Goal: Information Seeking & Learning: Learn about a topic

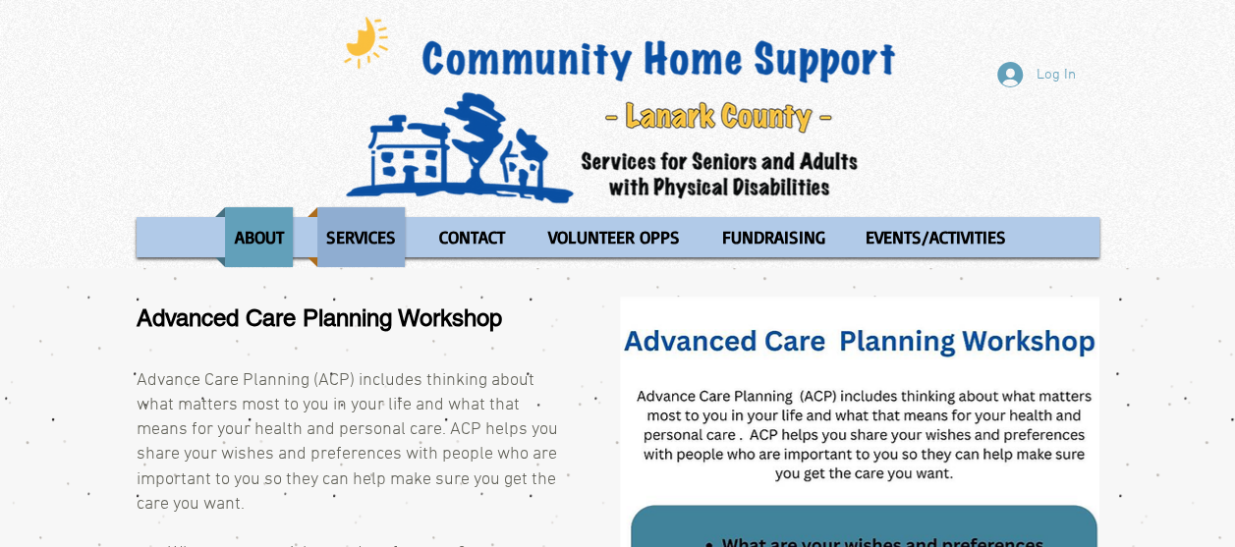
click at [338, 226] on p "SERVICES" at bounding box center [360, 237] width 87 height 60
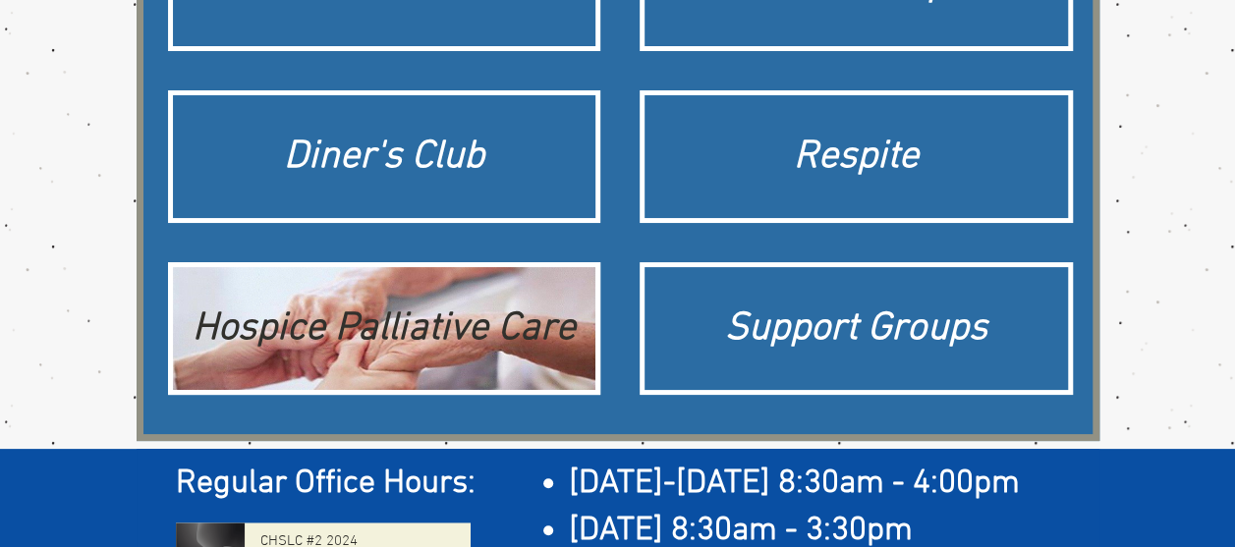
scroll to position [589, 0]
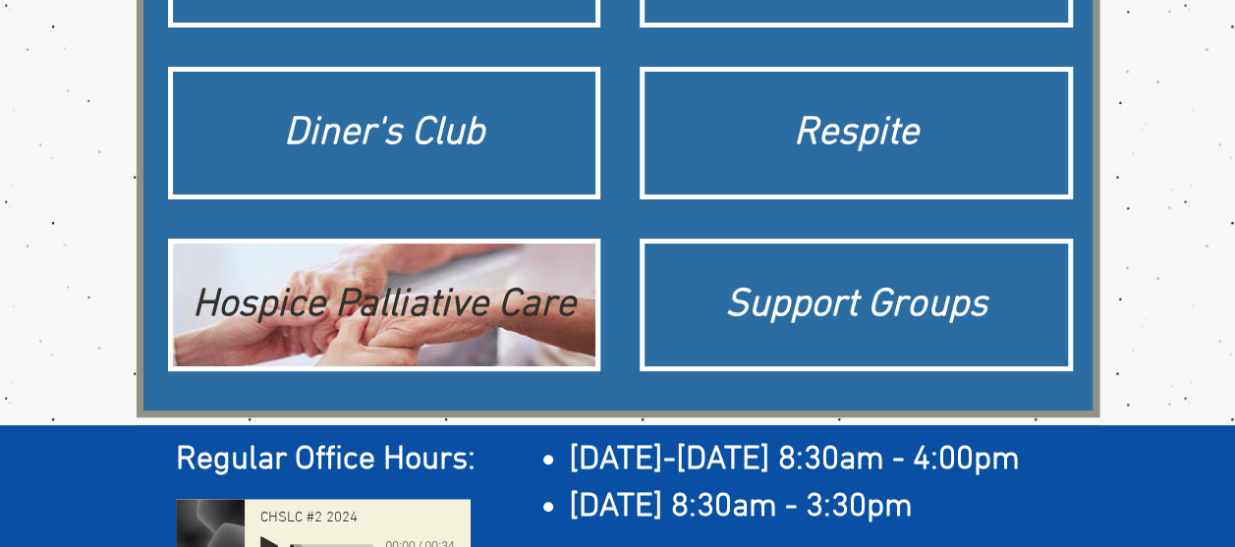
click at [374, 310] on div "Hospice Palliative Care" at bounding box center [385, 305] width 404 height 55
click at [252, 289] on div "Hospice Palliative Care" at bounding box center [385, 305] width 404 height 55
click at [519, 308] on div "Hospice Palliative Care" at bounding box center [385, 305] width 404 height 55
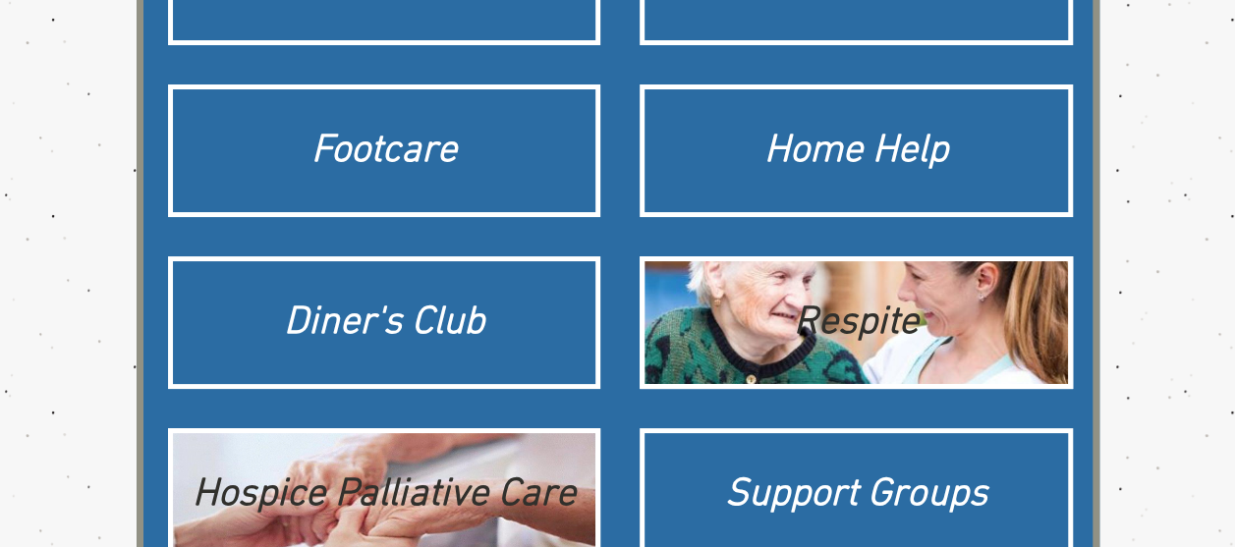
scroll to position [494, 0]
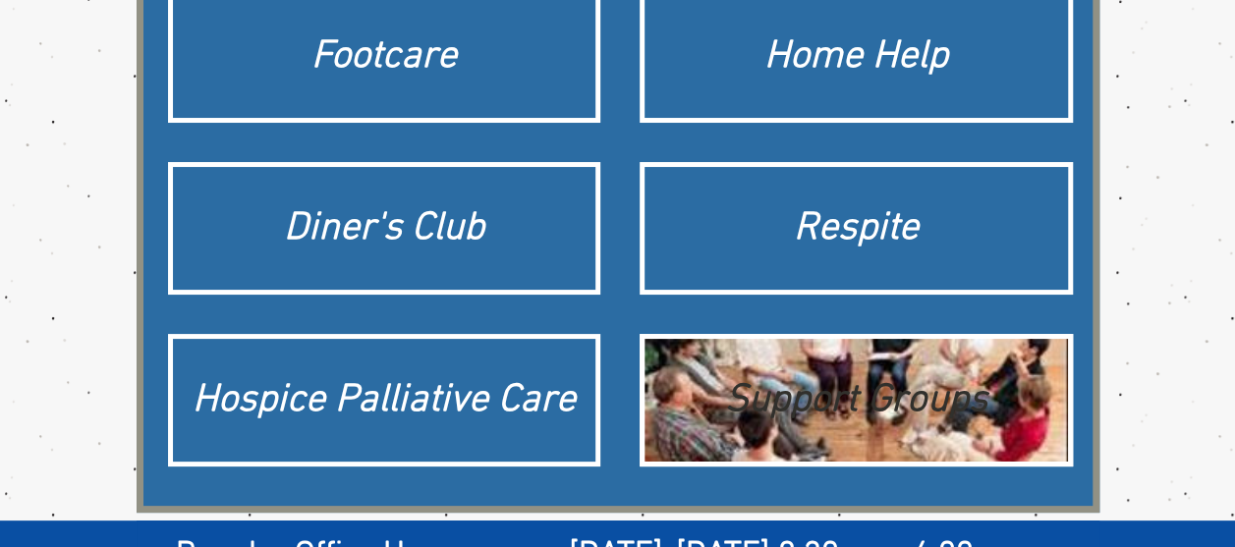
click at [957, 413] on div "Support Groups" at bounding box center [856, 400] width 404 height 55
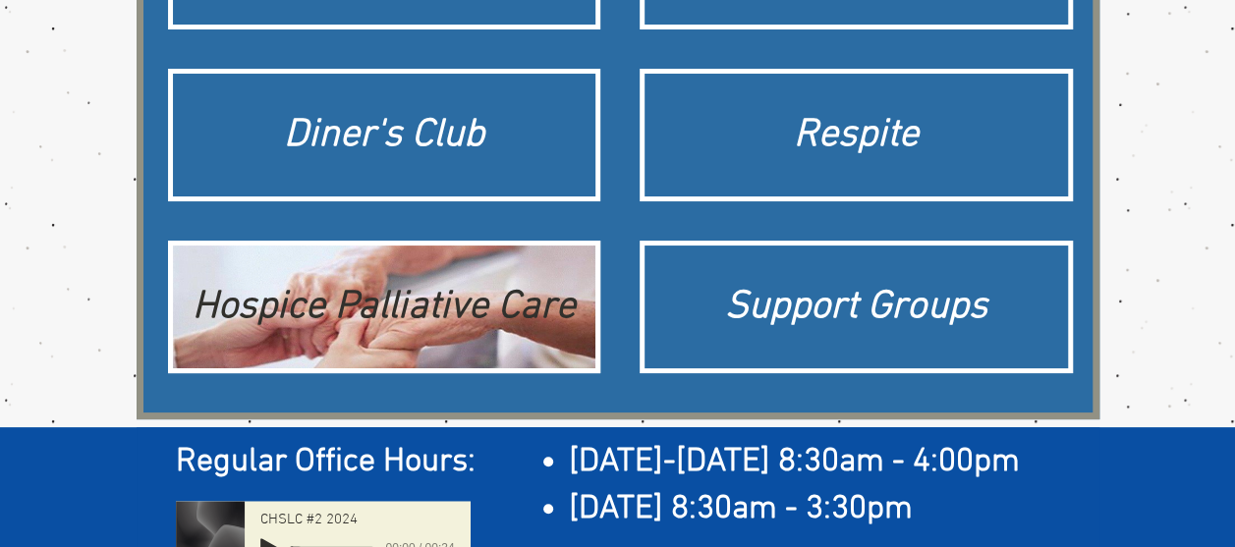
scroll to position [589, 0]
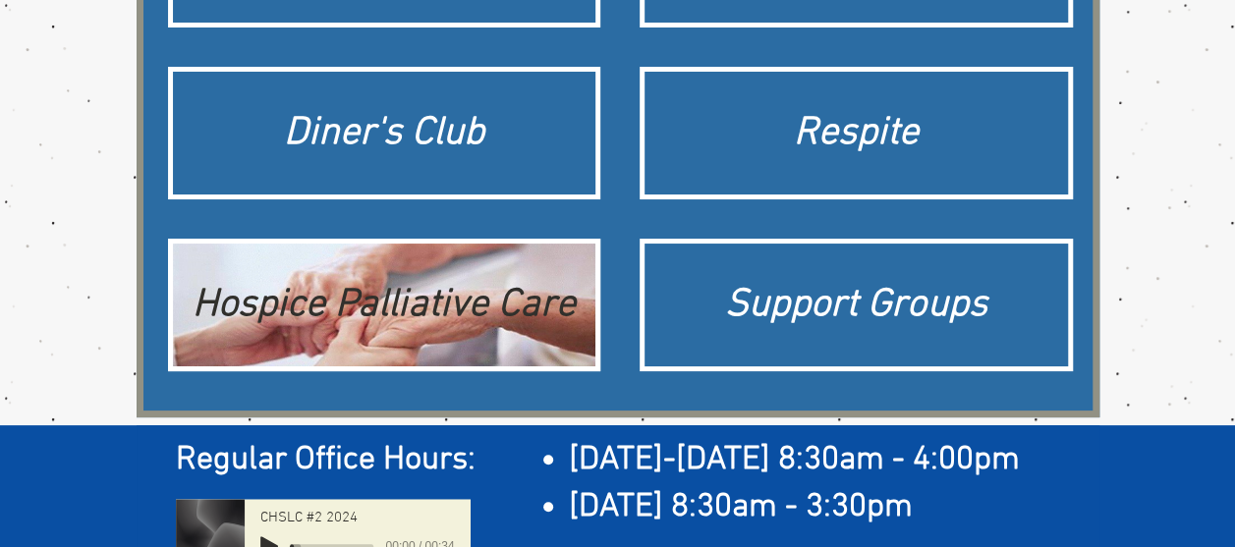
click at [458, 307] on div "Hospice Palliative Care" at bounding box center [385, 305] width 404 height 55
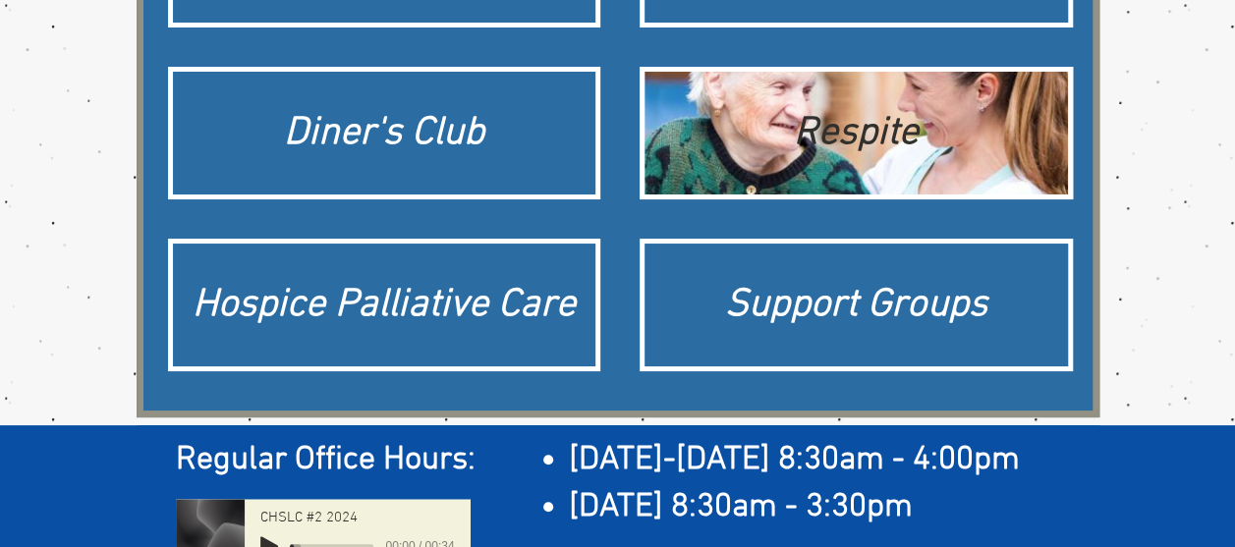
click at [813, 110] on div "Respite" at bounding box center [856, 133] width 404 height 55
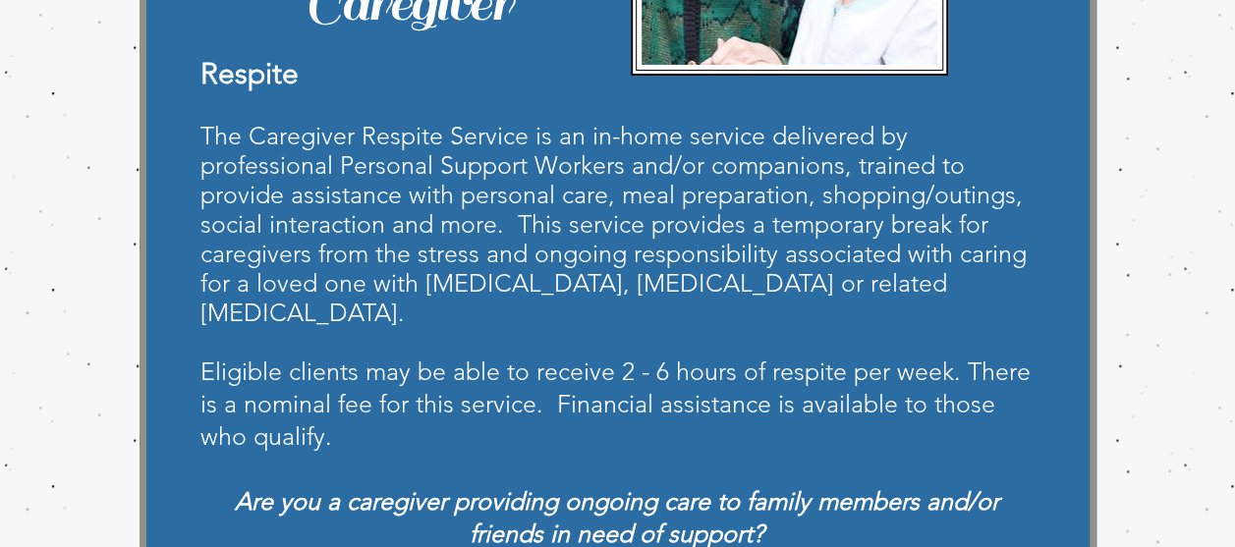
scroll to position [491, 0]
